Goal: Use online tool/utility: Utilize a website feature to perform a specific function

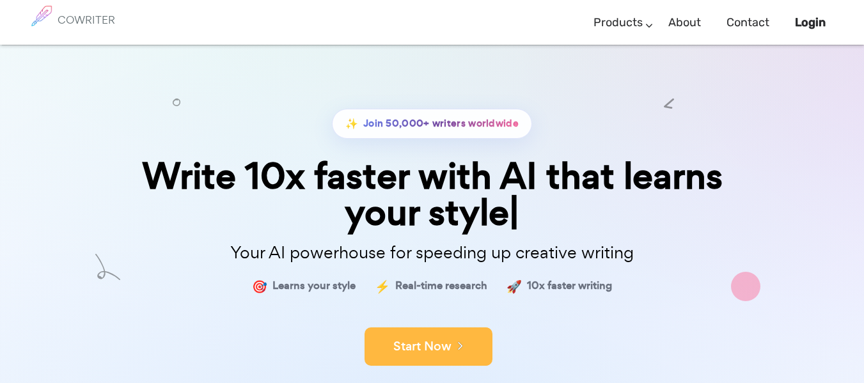
click at [435, 340] on button "Start Now" at bounding box center [429, 346] width 128 height 38
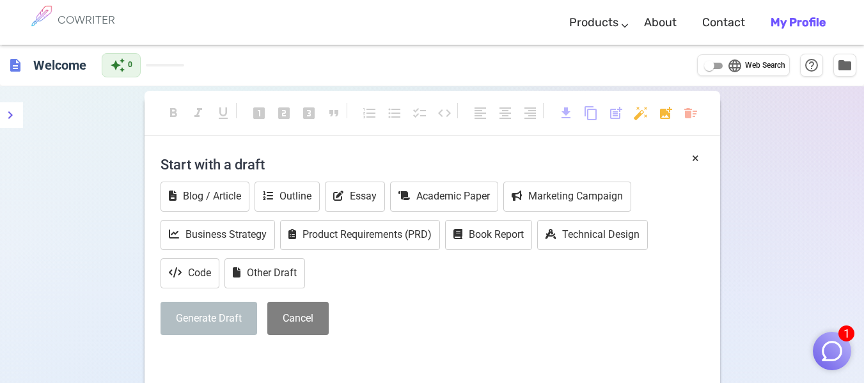
click at [271, 162] on h4 "Start with a draft" at bounding box center [433, 164] width 544 height 31
click at [301, 325] on button "Cancel" at bounding box center [297, 319] width 61 height 34
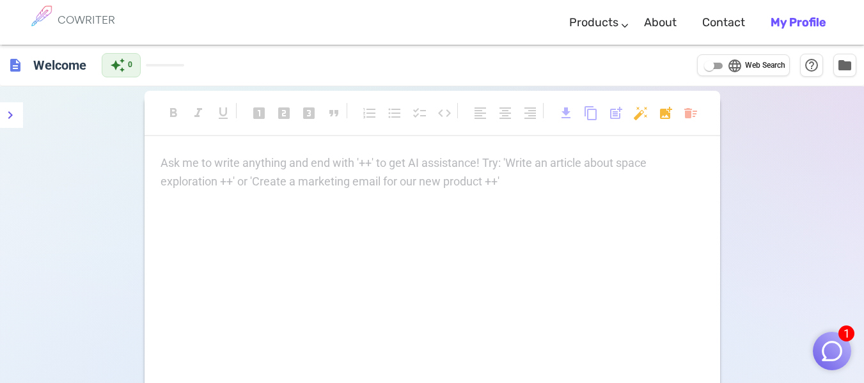
click at [239, 178] on div "Ask me to write anything and end with '++' to get AI assistance! Try: 'Write an…" at bounding box center [433, 172] width 544 height 37
click at [299, 200] on div "Ask me to write anything and end with '++' to get AI assistance! Try: 'Write an…" at bounding box center [433, 282] width 576 height 256
click at [240, 190] on div "Ask me to write anything and end with '++' to get AI assistance! Try: 'Write an…" at bounding box center [433, 172] width 544 height 37
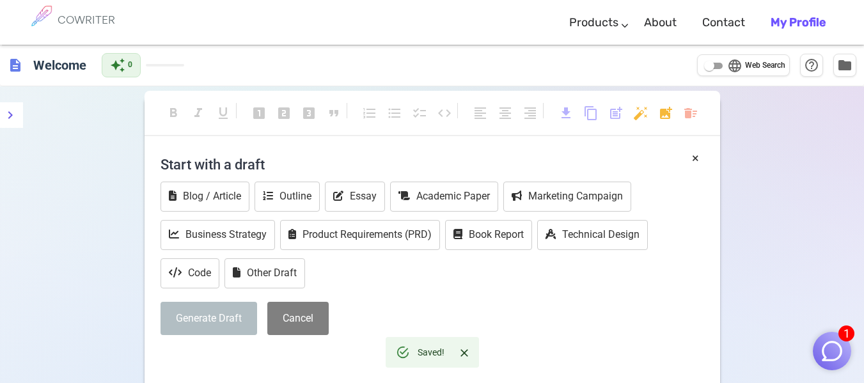
click at [466, 352] on icon "Close" at bounding box center [464, 353] width 13 height 13
click at [310, 155] on h4 "Start with a draft" at bounding box center [433, 164] width 544 height 31
click at [695, 157] on button "×" at bounding box center [695, 158] width 7 height 19
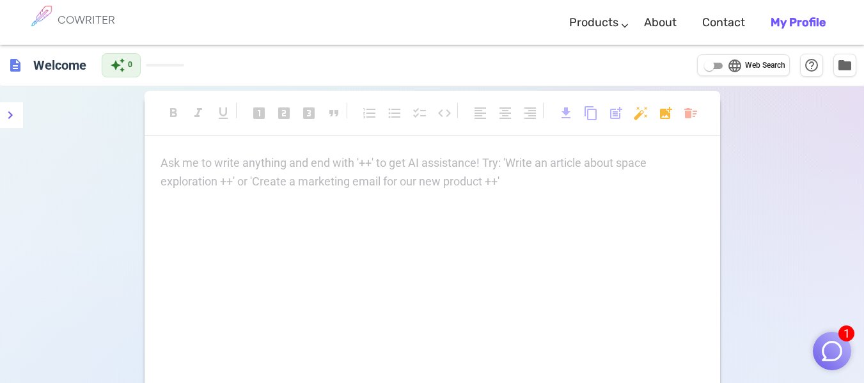
click at [333, 178] on div "Ask me to write anything and end with '++' to get AI assistance! Try: 'Write an…" at bounding box center [433, 172] width 544 height 37
click at [469, 350] on icon "Close" at bounding box center [464, 353] width 13 height 13
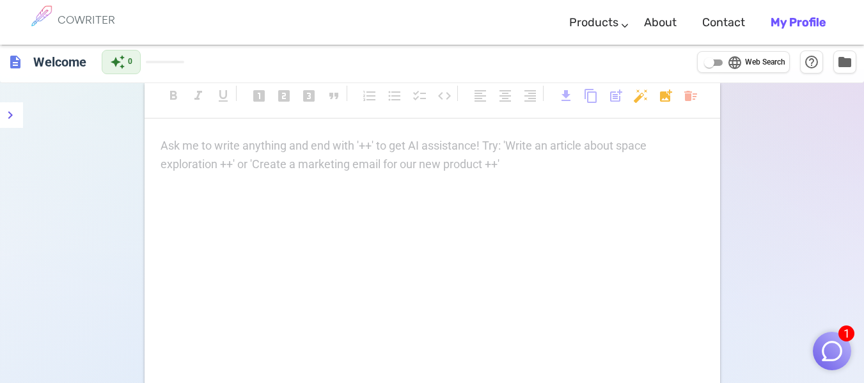
scroll to position [16, 0]
click at [411, 177] on div "Ask me to write anything and end with '++' to get AI assistance! Try: 'Write an…" at bounding box center [433, 266] width 576 height 256
click at [391, 158] on div "Ask me to write anything and end with '++' to get AI assistance! Try: 'Write an…" at bounding box center [433, 156] width 544 height 37
click at [419, 352] on div "Saved!" at bounding box center [431, 352] width 27 height 23
click at [460, 356] on icon "Close" at bounding box center [464, 353] width 13 height 13
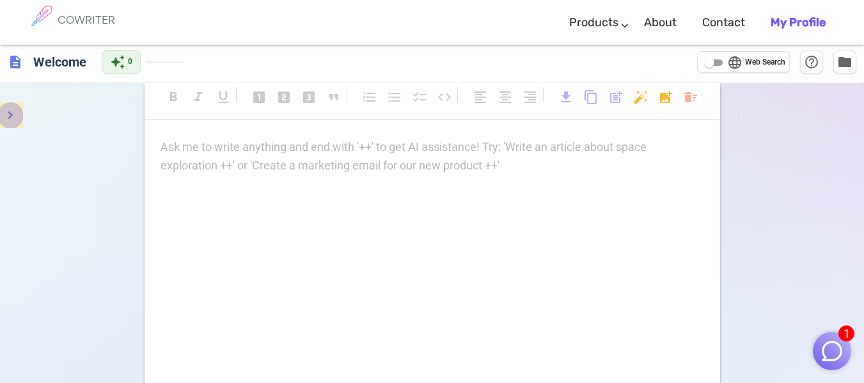
click at [0, 121] on button "menu" at bounding box center [10, 115] width 26 height 26
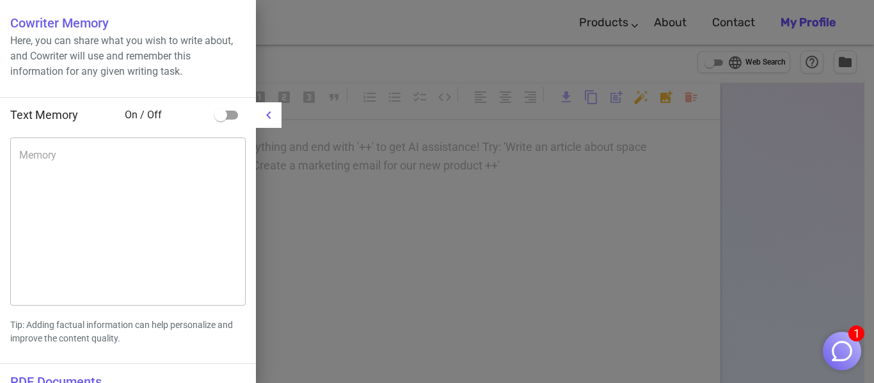
click at [69, 118] on span "Text Memory" at bounding box center [44, 114] width 68 height 13
click at [148, 124] on li "Text Memory On / Off" at bounding box center [128, 115] width 256 height 35
click at [281, 116] on div at bounding box center [437, 191] width 874 height 383
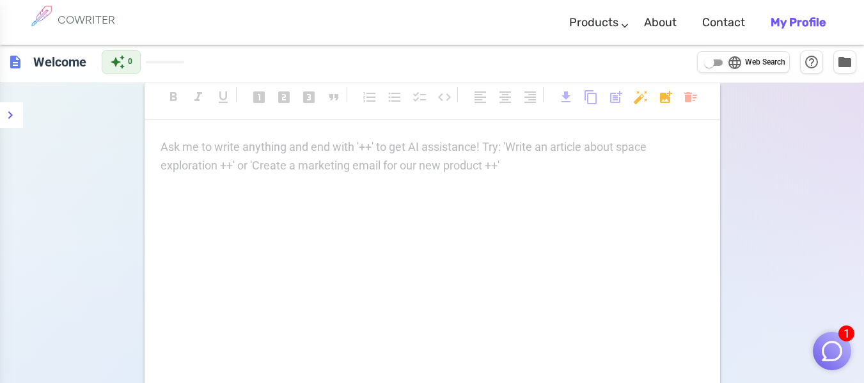
drag, startPoint x: 271, startPoint y: 113, endPoint x: 258, endPoint y: 146, distance: 35.4
click at [267, 118] on div "format_bold format_italic format_underlined looks_one looks_two looks_3 format_…" at bounding box center [433, 103] width 576 height 34
click at [258, 146] on p "Ask me to write anything and end with '++' to get AI assistance! Try: 'Write an…" at bounding box center [433, 147] width 544 height 19
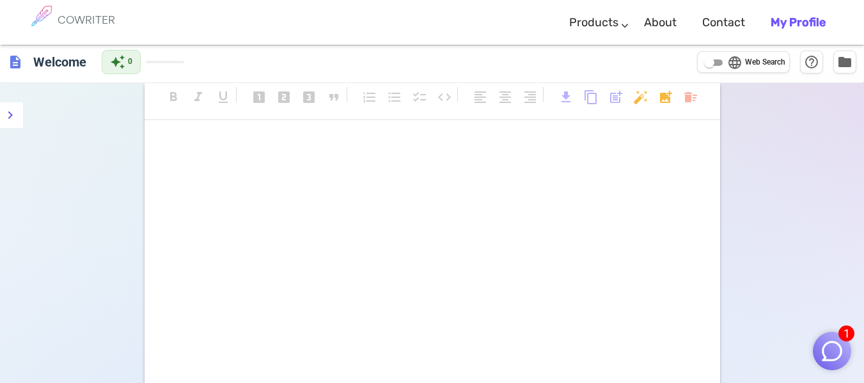
click at [243, 168] on p "﻿" at bounding box center [433, 171] width 544 height 19
paste div
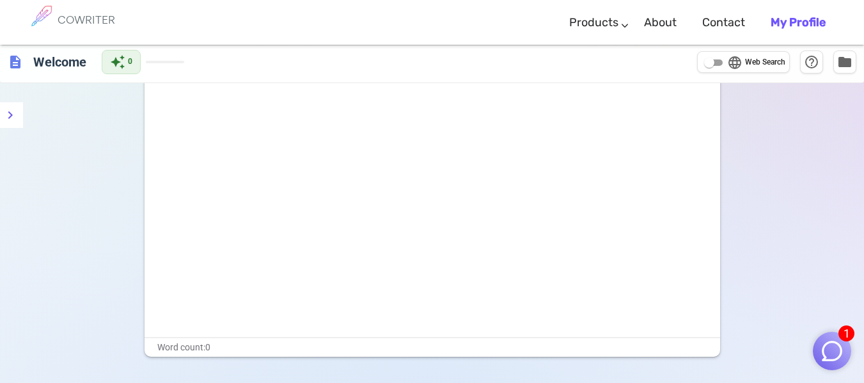
scroll to position [0, 0]
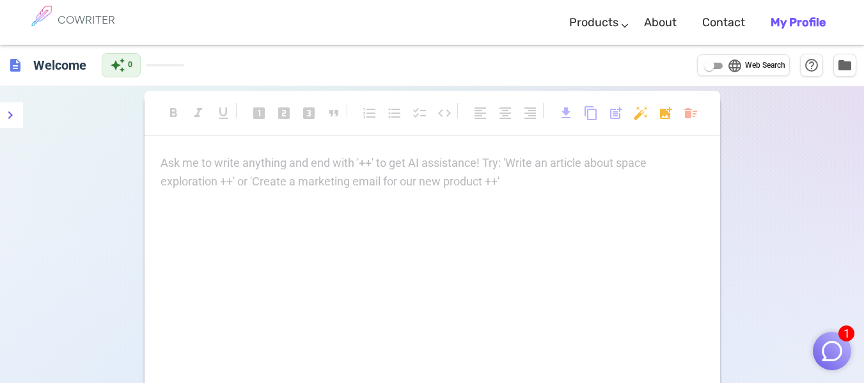
click at [170, 160] on p "Ask me to write anything and end with '++' to get AI assistance! Try: 'Write an…" at bounding box center [433, 163] width 544 height 19
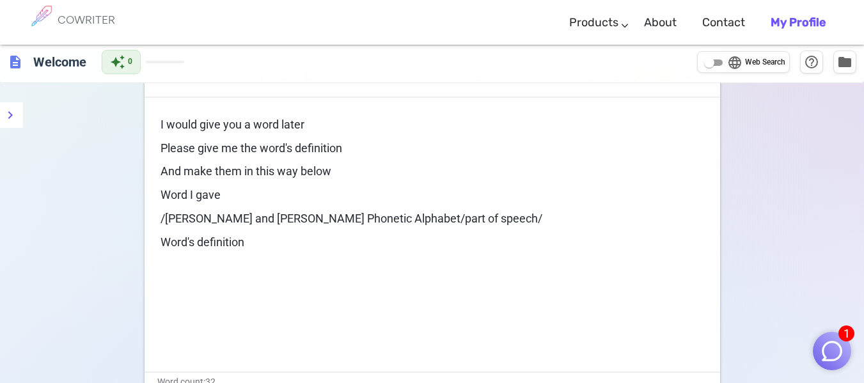
scroll to position [16, 0]
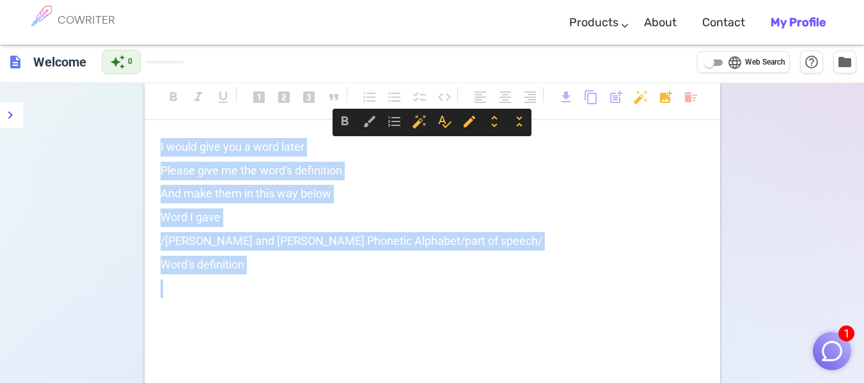
click at [531, 244] on p "/Kenyon and Knott Phonetic Alphabet/part of speech/" at bounding box center [433, 241] width 544 height 19
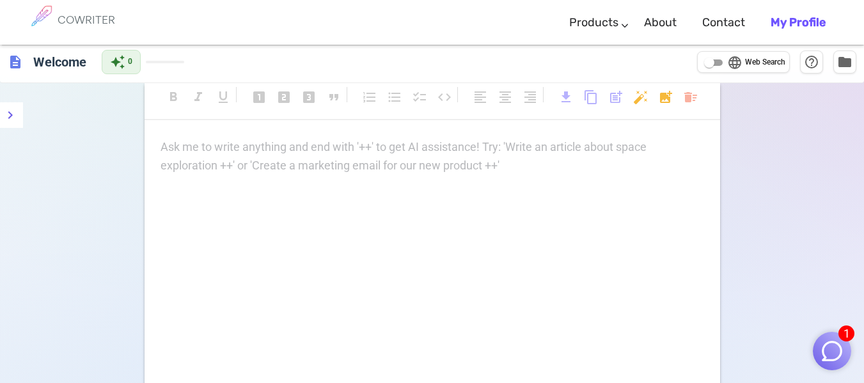
click at [62, 47] on div "description Welcome auto_awesome 0 language Web Search help_outline folder" at bounding box center [432, 63] width 864 height 42
click at [47, 61] on h6 "Welcome" at bounding box center [59, 62] width 63 height 26
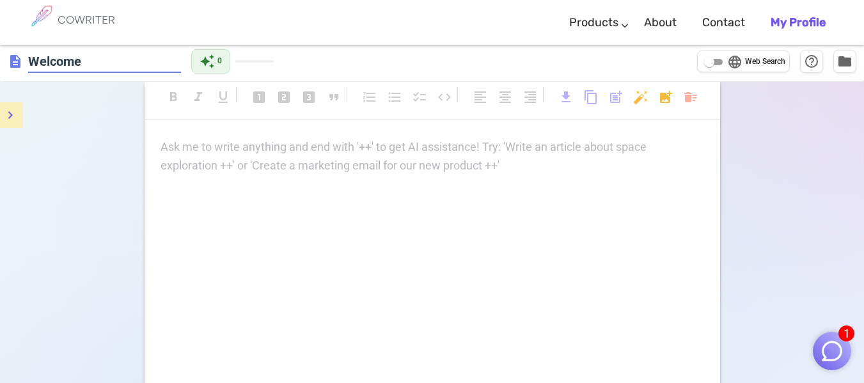
click at [19, 118] on button "menu" at bounding box center [10, 115] width 26 height 26
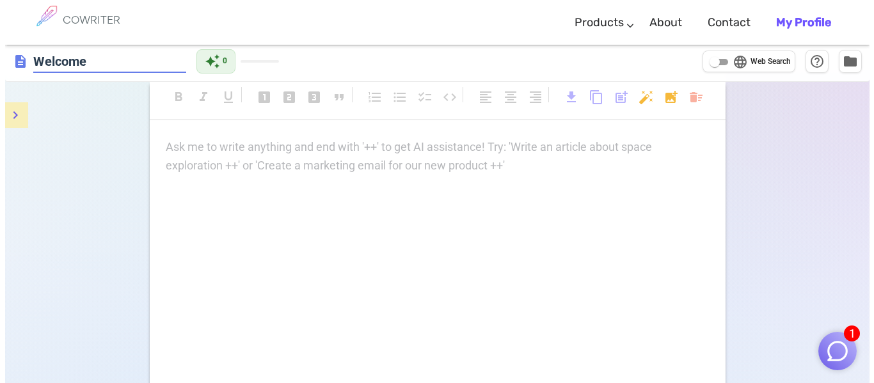
scroll to position [16, 0]
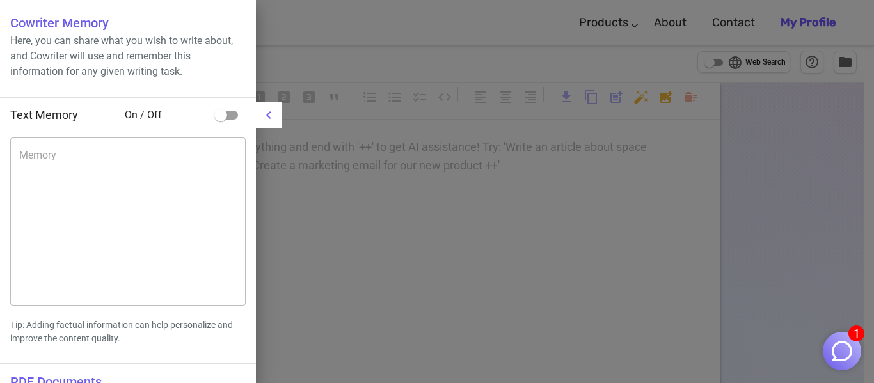
click at [46, 120] on span "Text Memory" at bounding box center [44, 114] width 68 height 13
drag, startPoint x: 151, startPoint y: 116, endPoint x: 139, endPoint y: 118, distance: 12.4
click at [146, 118] on span "On / Off" at bounding box center [167, 114] width 84 height 15
drag, startPoint x: 130, startPoint y: 116, endPoint x: 251, endPoint y: 114, distance: 120.9
click at [139, 115] on span "On / Off" at bounding box center [167, 114] width 84 height 15
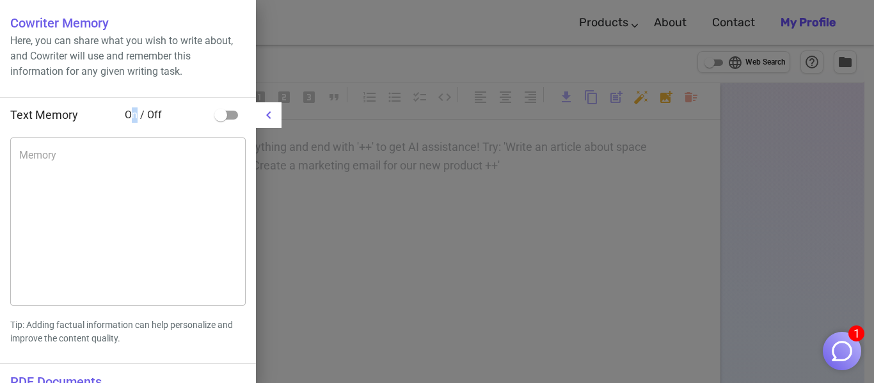
click at [230, 112] on input "checkbox" at bounding box center [220, 115] width 73 height 24
checkbox input "true"
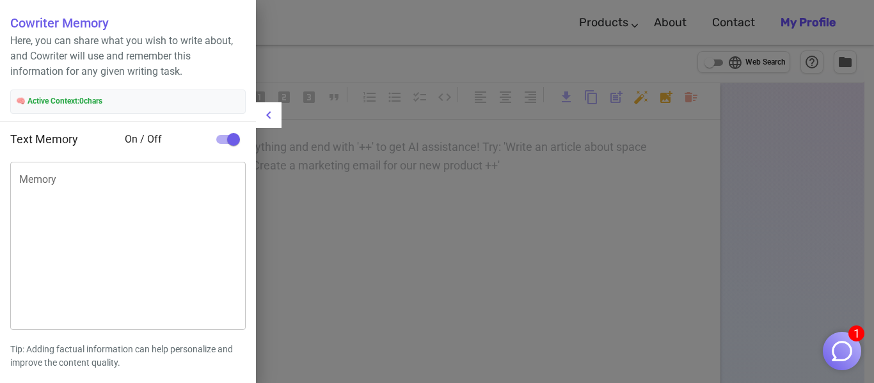
click at [106, 184] on textarea "Memory" at bounding box center [127, 245] width 217 height 147
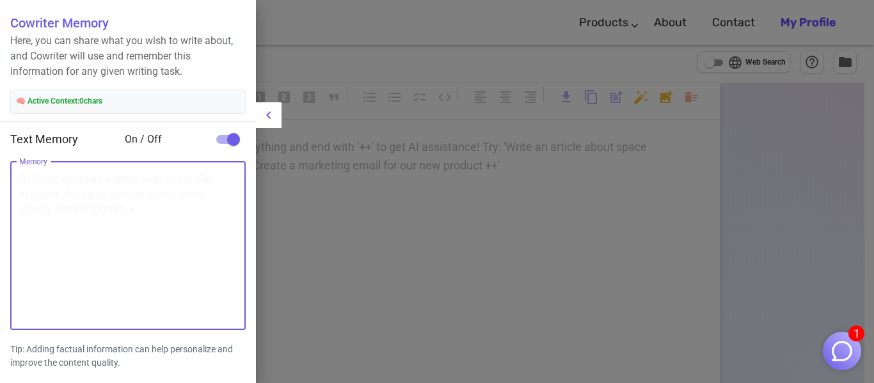
paste textarea "I would give you a word later Please give me the word's definition And make the…"
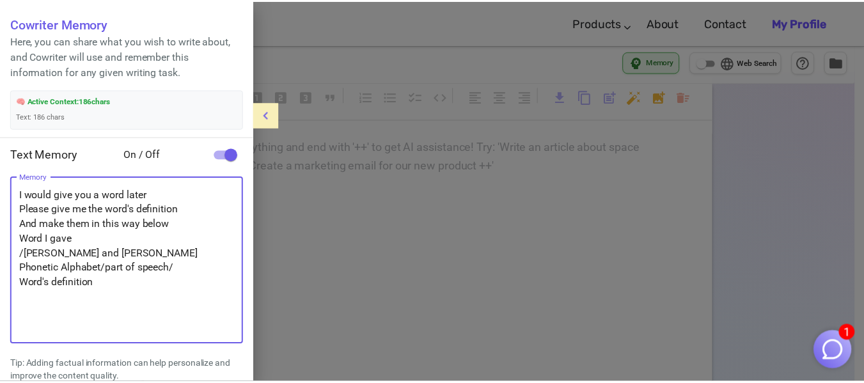
scroll to position [29, 0]
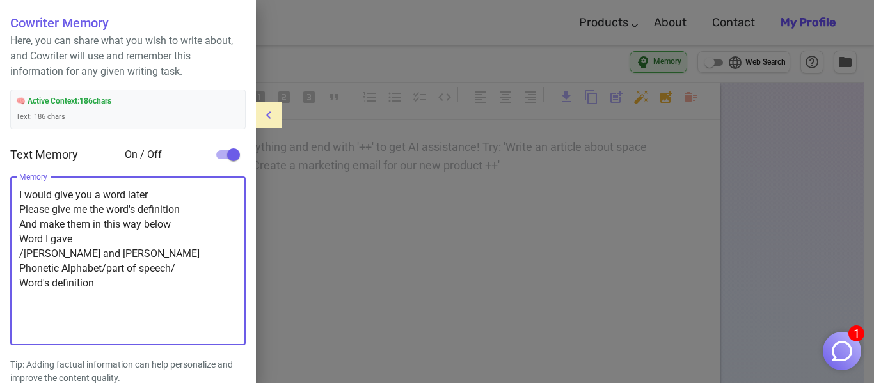
type textarea "I would give you a word later Please give me the word's definition And make the…"
click at [269, 113] on icon "menu" at bounding box center [268, 115] width 4 height 8
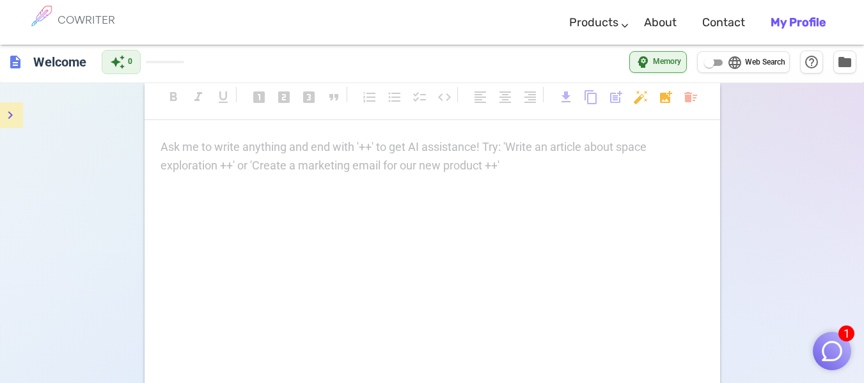
click at [276, 200] on div "Ask me to write anything and end with '++' to get AI assistance! Try: 'Write an…" at bounding box center [433, 266] width 576 height 256
click at [283, 154] on p "Ask me to write anything and end with '++' to get AI assistance! Try: 'Write an…" at bounding box center [433, 147] width 544 height 19
click at [12, 112] on icon "menu" at bounding box center [10, 114] width 15 height 15
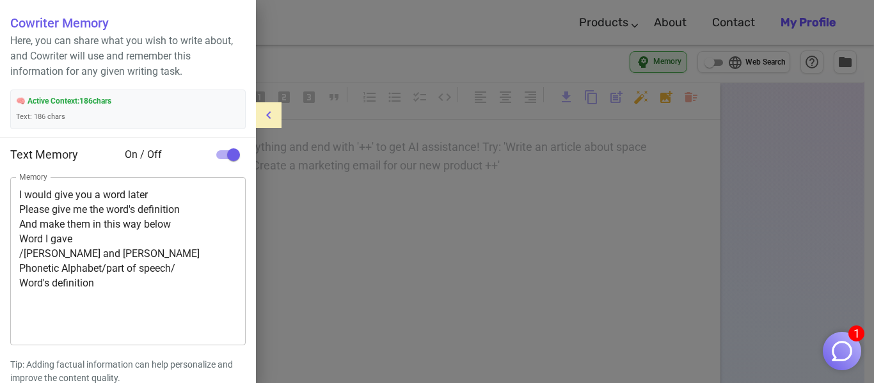
click at [508, 205] on div at bounding box center [437, 191] width 874 height 383
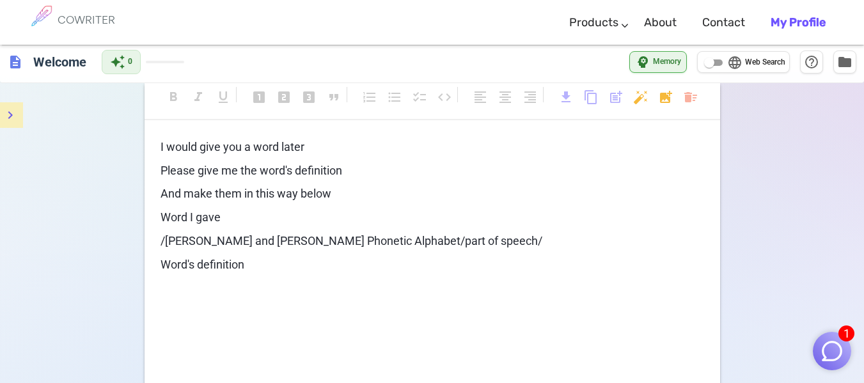
click at [283, 278] on div "I would give you a word later Please give me the word's definition And make the…" at bounding box center [433, 229] width 544 height 183
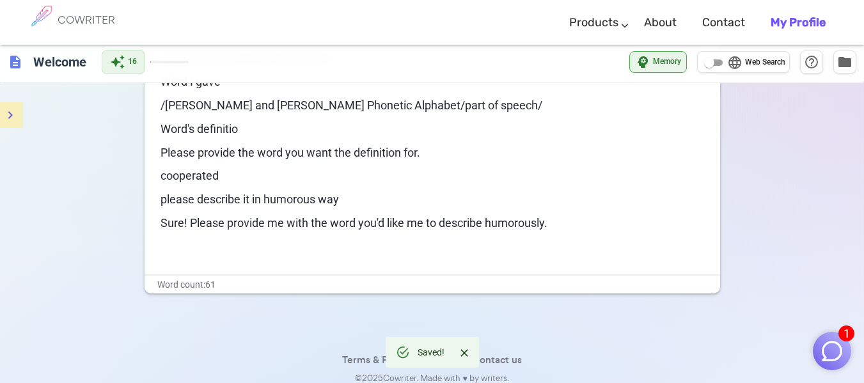
scroll to position [160, 0]
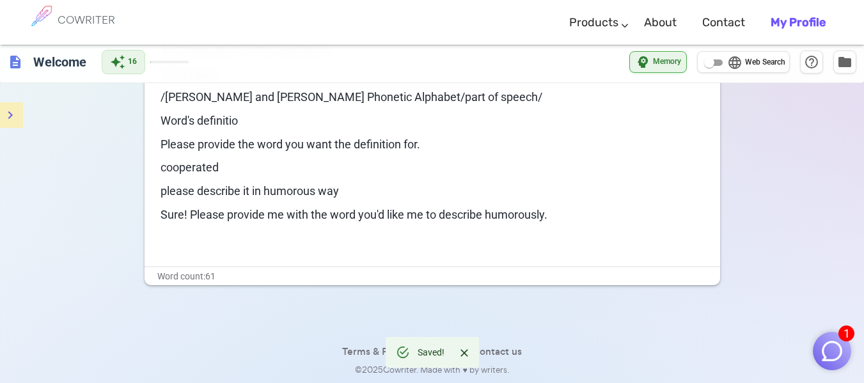
click at [597, 222] on p "Sure! Please provide me with the word you'd like me to describe humorously. ﻿" at bounding box center [433, 215] width 544 height 19
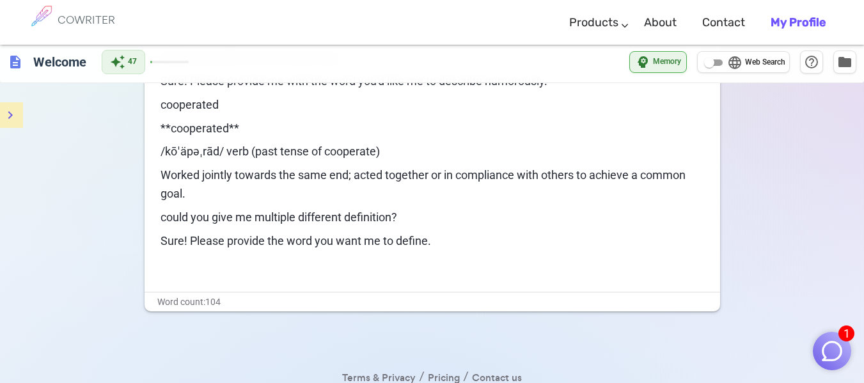
scroll to position [319, 0]
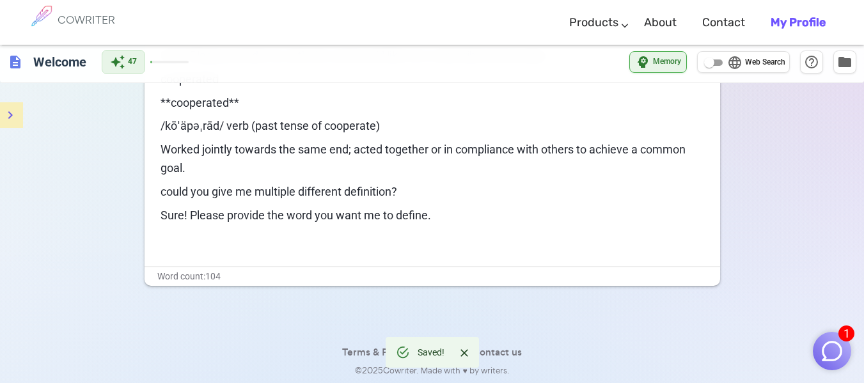
click at [457, 232] on p "﻿" at bounding box center [433, 239] width 544 height 19
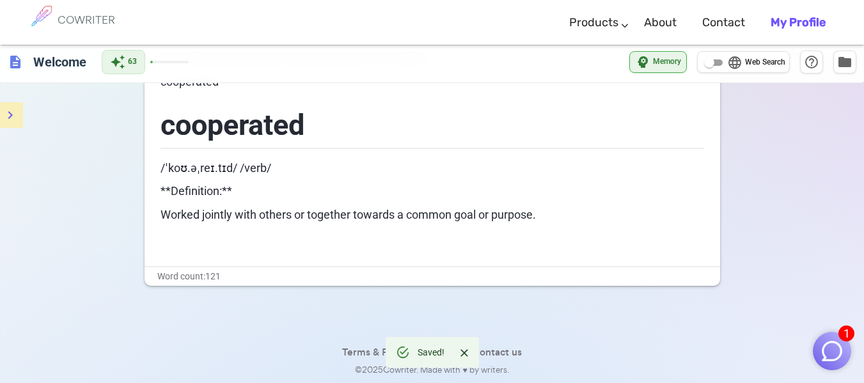
scroll to position [412, 0]
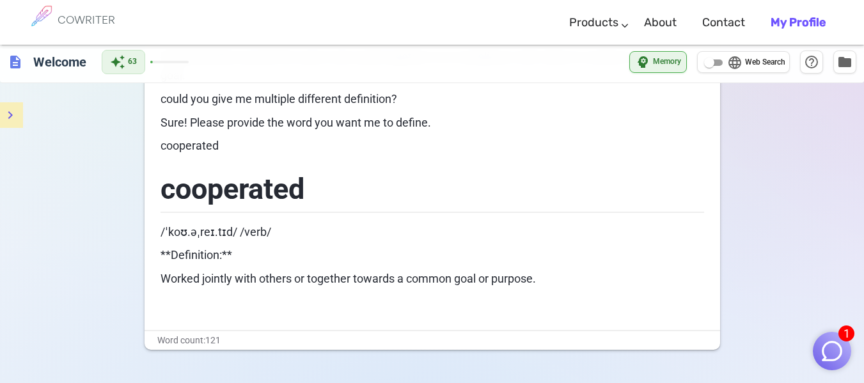
click at [390, 267] on div "I would give you a word later Please give me the word's definition And make the…" at bounding box center [433, 27] width 544 height 570
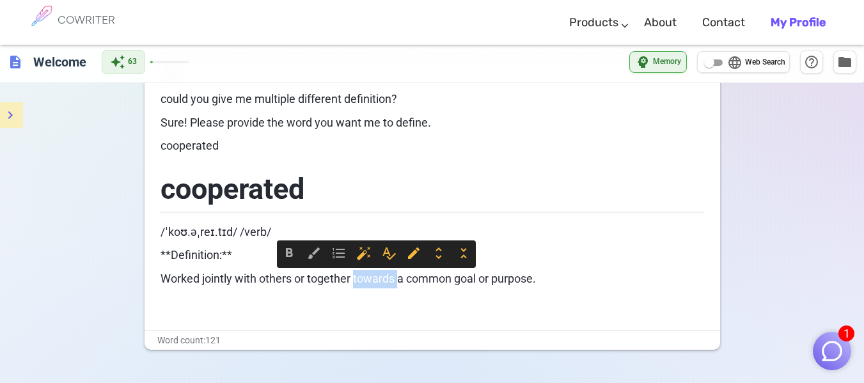
click at [389, 267] on body "1 COWRITER Products Writing Marketing Emails Images (soon) About Contact My Pro…" at bounding box center [432, 17] width 864 height 859
click at [387, 271] on p "Worked jointly with others or together towards a common goal or purpose." at bounding box center [433, 279] width 544 height 19
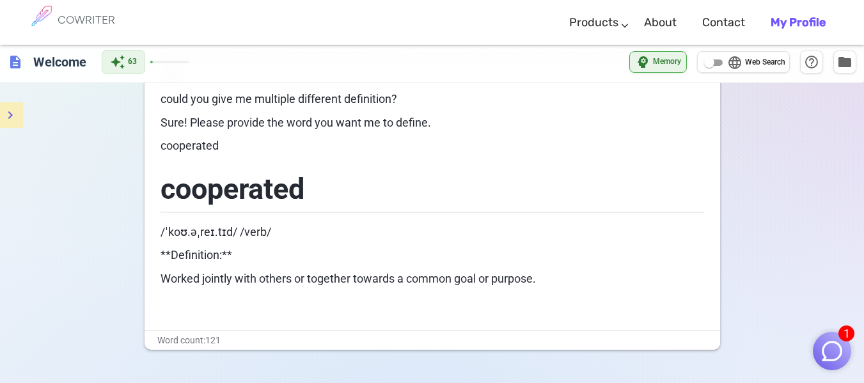
click at [382, 279] on span "Worked jointly with others or together towards a common goal or purpose." at bounding box center [348, 278] width 375 height 13
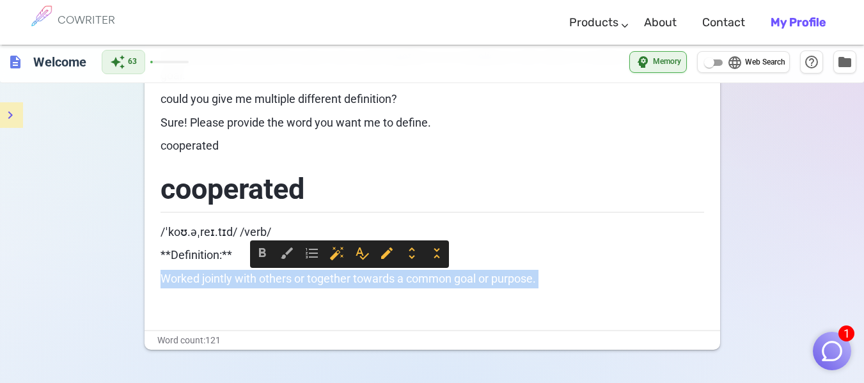
click at [382, 279] on span "Worked jointly with others or together towards a common goal or purpose." at bounding box center [348, 278] width 375 height 13
copy span "Worked jointly with others or together towards a common goal or purpose."
